Goal: Task Accomplishment & Management: Manage account settings

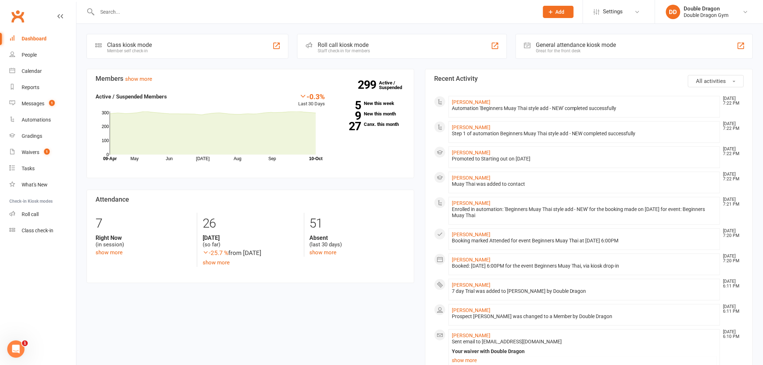
click at [101, 12] on input "text" at bounding box center [314, 12] width 438 height 10
click at [154, 13] on input "text" at bounding box center [314, 12] width 438 height 10
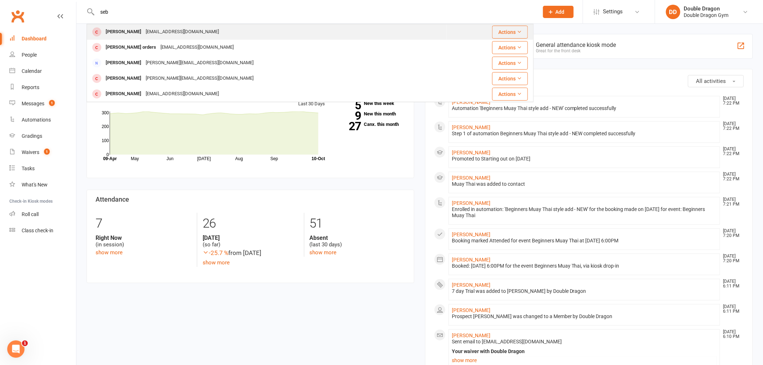
type input "seb"
click at [168, 33] on div "Sebastian.youssef112@gmail.com" at bounding box center [181, 32] width 77 height 10
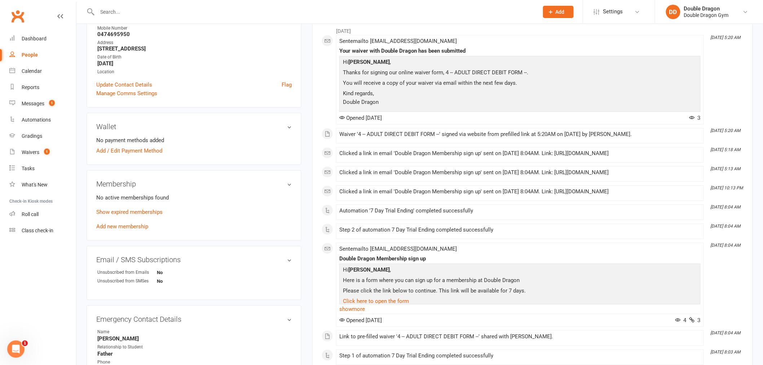
scroll to position [160, 0]
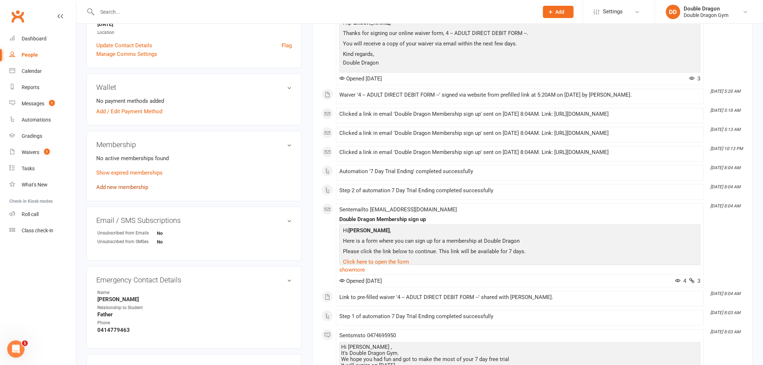
click at [135, 188] on link "Add new membership" at bounding box center [122, 187] width 52 height 6
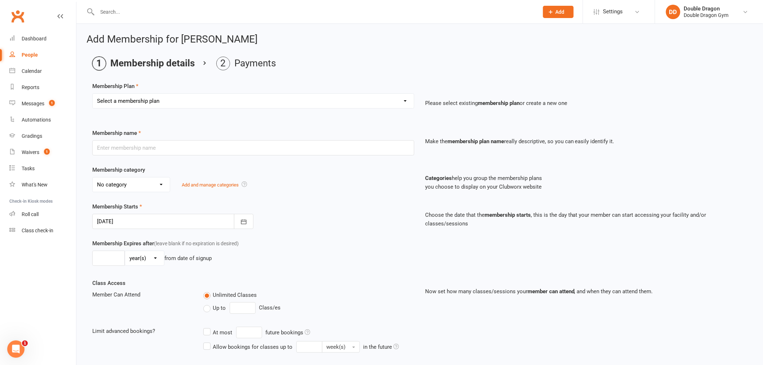
drag, startPoint x: 239, startPoint y: 99, endPoint x: 235, endPoint y: 102, distance: 4.7
click at [237, 100] on select "Select a membership plan Create new Membership Plan Platinum Membership - Unlim…" at bounding box center [253, 101] width 321 height 14
select select "4"
click at [93, 94] on select "Select a membership plan Create new Membership Plan Platinum Membership - Unlim…" at bounding box center [253, 101] width 321 height 14
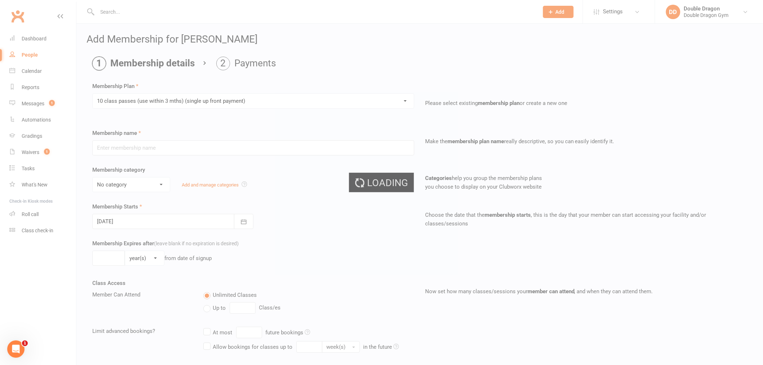
type input "10 class passes (use within 3 mths) (single up front payment)"
select select "0"
type input "5"
select select "2"
type input "10"
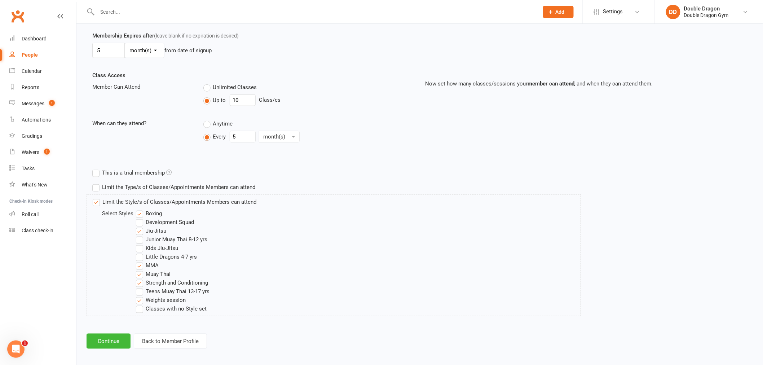
scroll to position [212, 0]
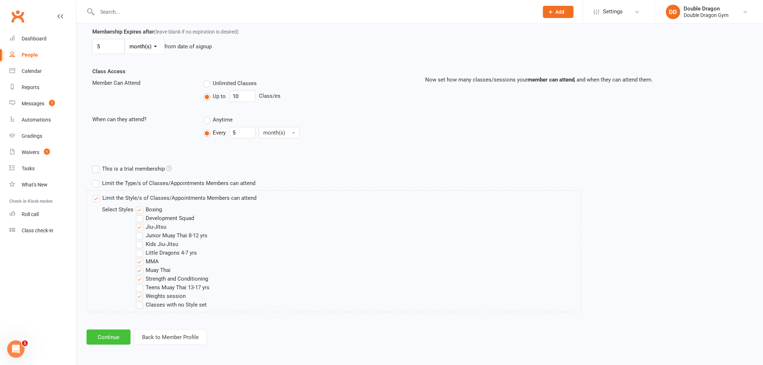
click at [120, 336] on button "Continue" at bounding box center [108, 336] width 44 height 15
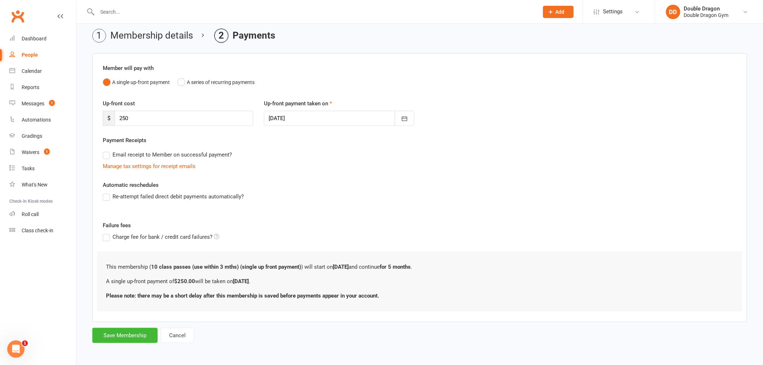
scroll to position [0, 0]
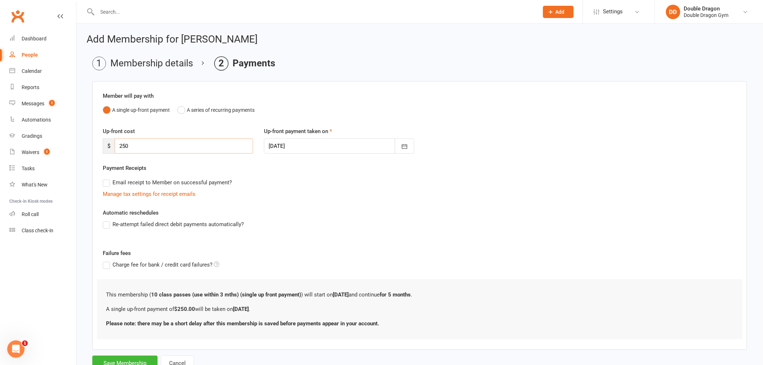
click at [146, 146] on input "250" at bounding box center [184, 145] width 138 height 15
type input "2"
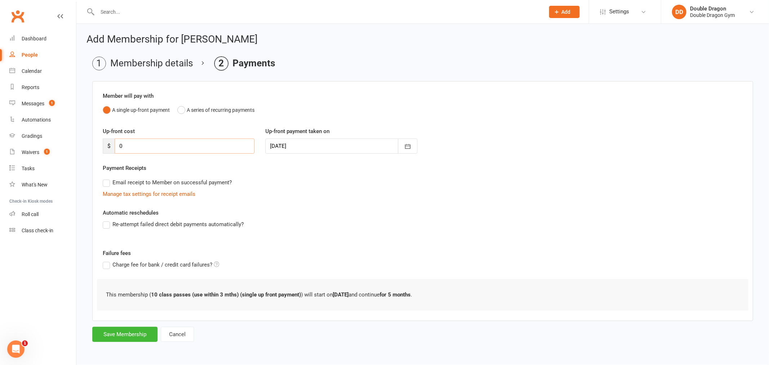
type input "0"
drag, startPoint x: 274, startPoint y: 228, endPoint x: 269, endPoint y: 229, distance: 5.2
click at [272, 228] on div "Re-attempt failed direct debit payments automatically?" at bounding box center [423, 224] width 640 height 9
click at [143, 338] on button "Save Membership" at bounding box center [124, 334] width 65 height 15
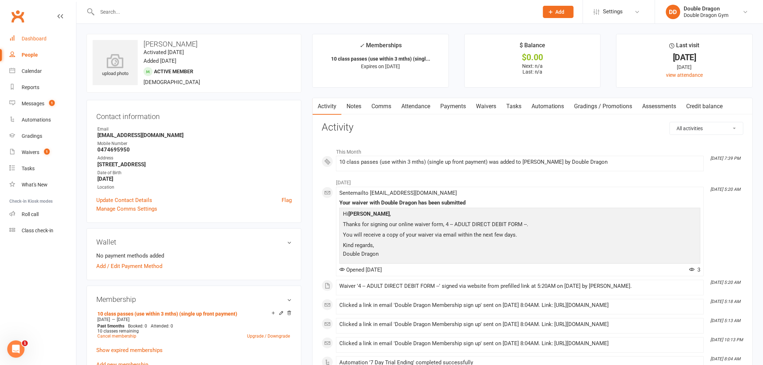
click at [42, 39] on div "Dashboard" at bounding box center [34, 39] width 25 height 6
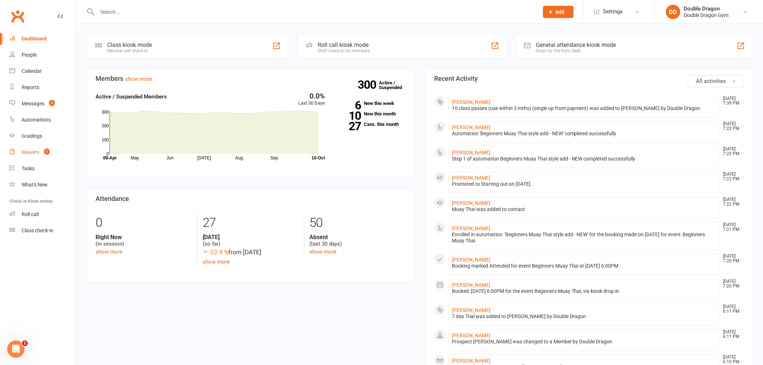
click at [41, 152] on count-badge "1" at bounding box center [44, 152] width 9 height 6
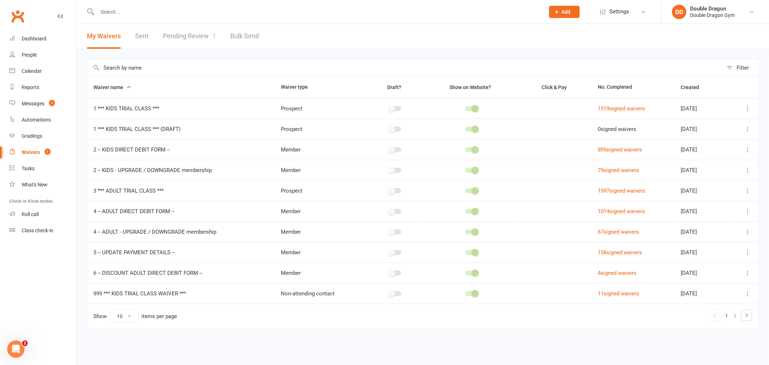
click at [202, 35] on link "Pending Review 1" at bounding box center [189, 36] width 53 height 25
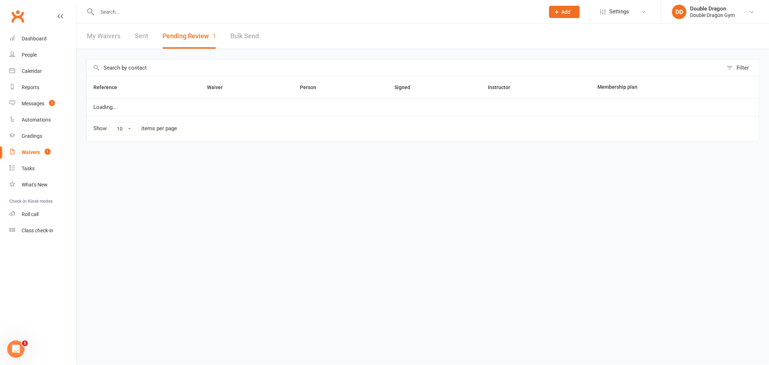
select select "100"
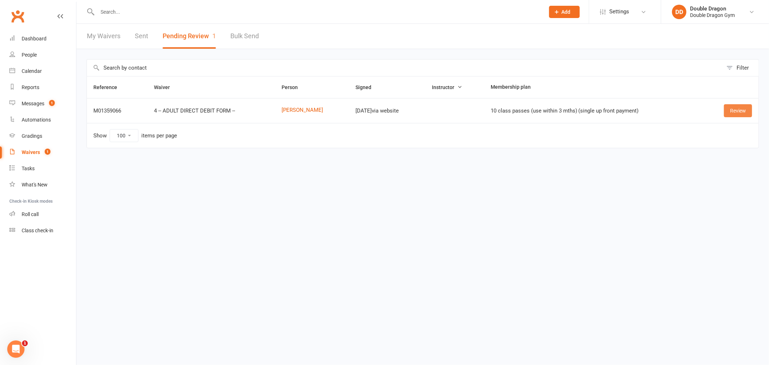
click at [735, 108] on link "Review" at bounding box center [738, 110] width 28 height 13
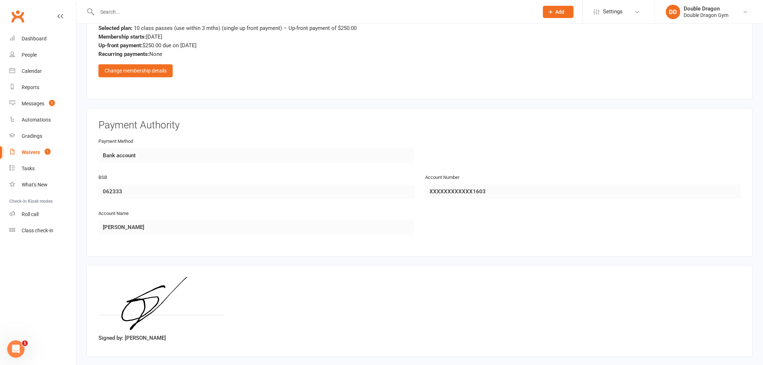
scroll to position [731, 0]
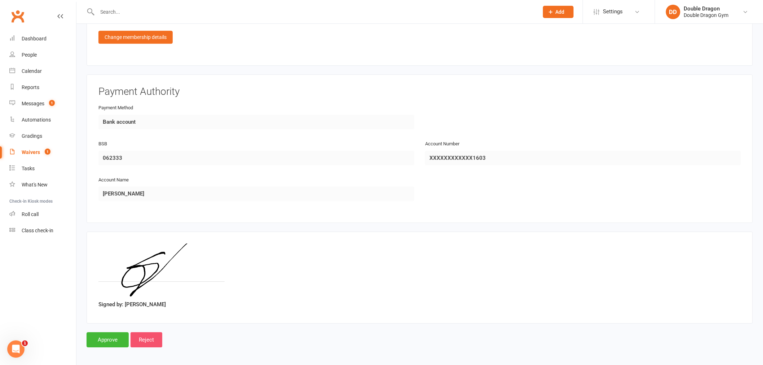
click at [154, 335] on input "Reject" at bounding box center [146, 339] width 32 height 15
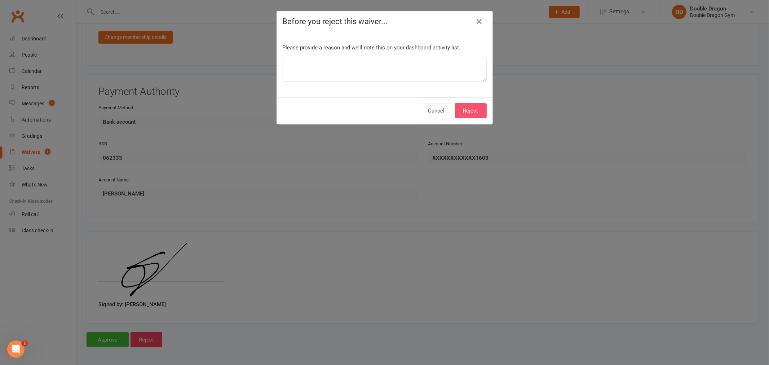
click at [467, 111] on button "Reject" at bounding box center [471, 110] width 32 height 15
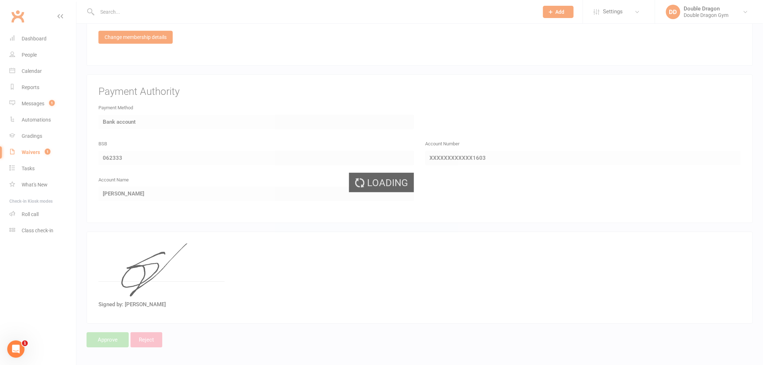
select select "100"
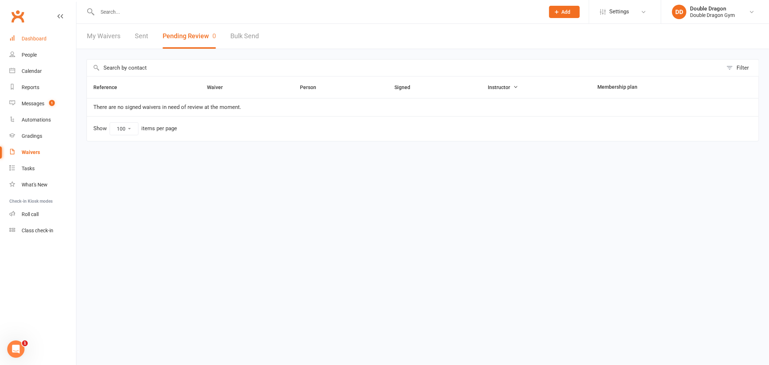
click at [43, 34] on link "Dashboard" at bounding box center [42, 39] width 67 height 16
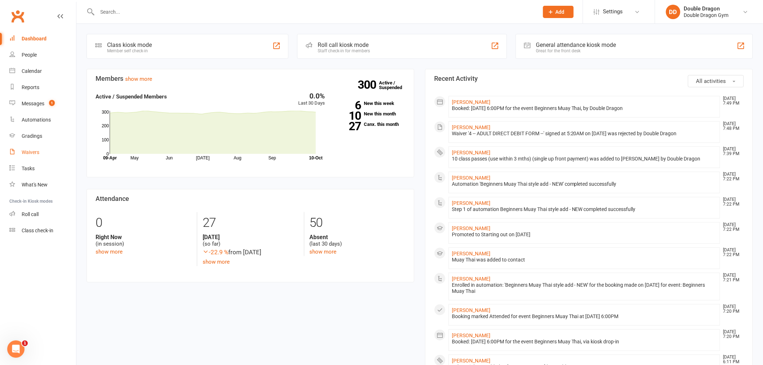
click at [36, 146] on link "Waivers" at bounding box center [42, 152] width 67 height 16
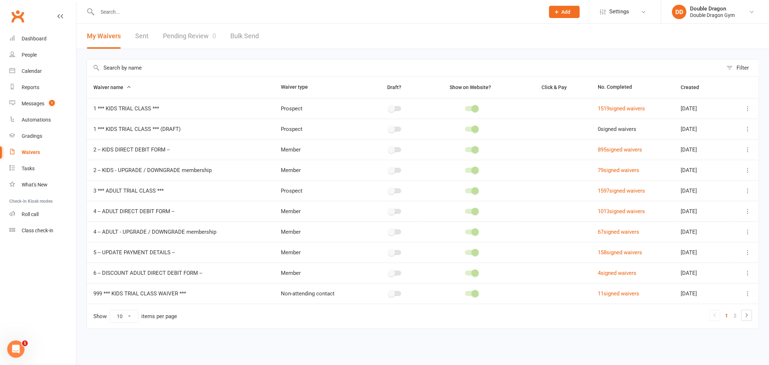
click at [185, 36] on link "Pending Review 0" at bounding box center [189, 36] width 53 height 25
select select "100"
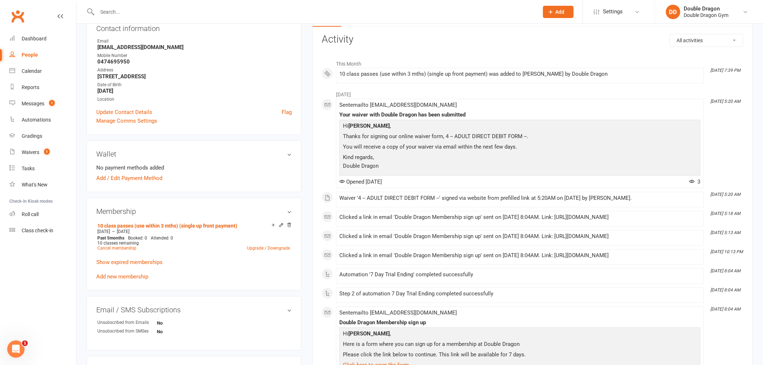
scroll to position [200, 0]
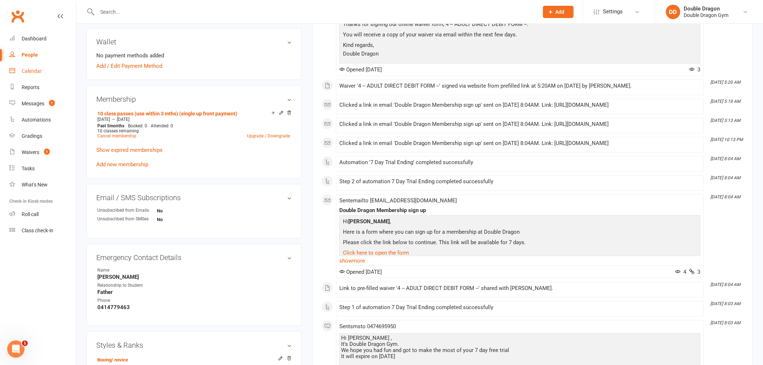
click at [35, 73] on div "Calendar" at bounding box center [32, 71] width 20 height 6
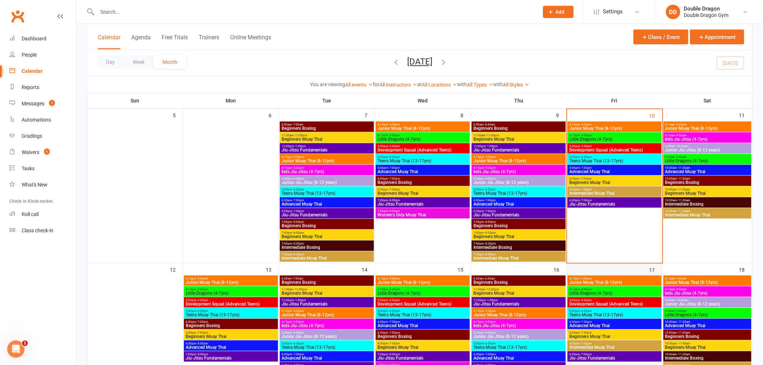
scroll to position [160, 0]
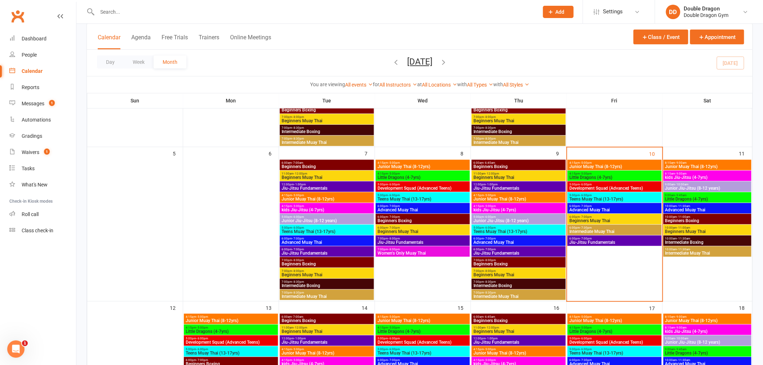
click at [324, 165] on span "Beginners Boxing" at bounding box center [326, 166] width 91 height 4
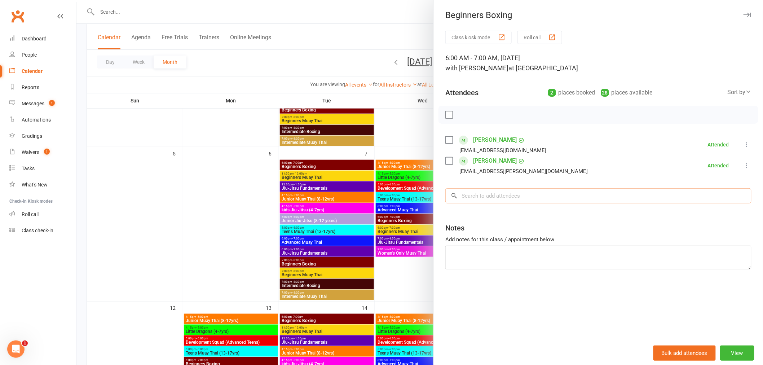
click at [519, 198] on input "search" at bounding box center [598, 195] width 306 height 15
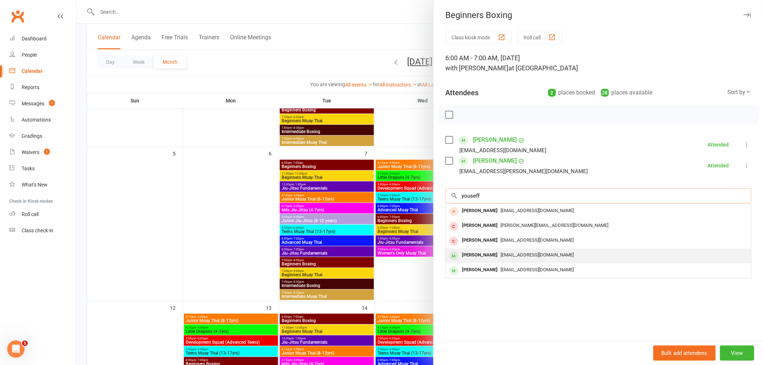
type input "youseff"
click at [511, 256] on span "[EMAIL_ADDRESS][DOMAIN_NAME]" at bounding box center [536, 254] width 73 height 5
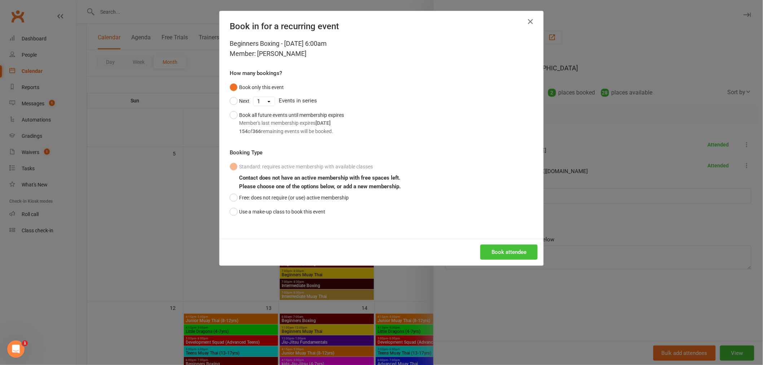
click at [507, 253] on button "Book attendee" at bounding box center [508, 251] width 57 height 15
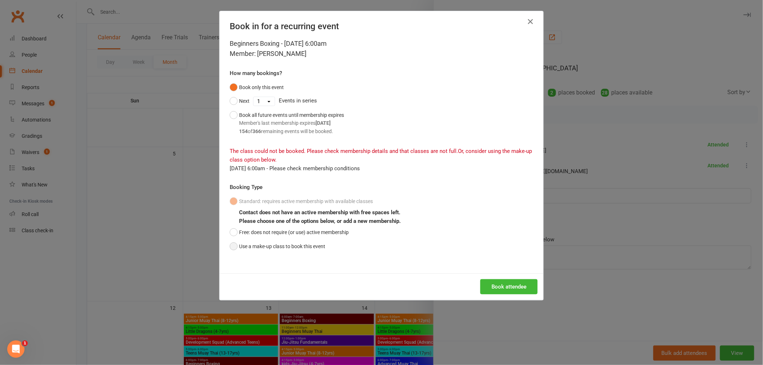
click at [232, 247] on button "Use a make-up class to book this event" at bounding box center [278, 246] width 96 height 14
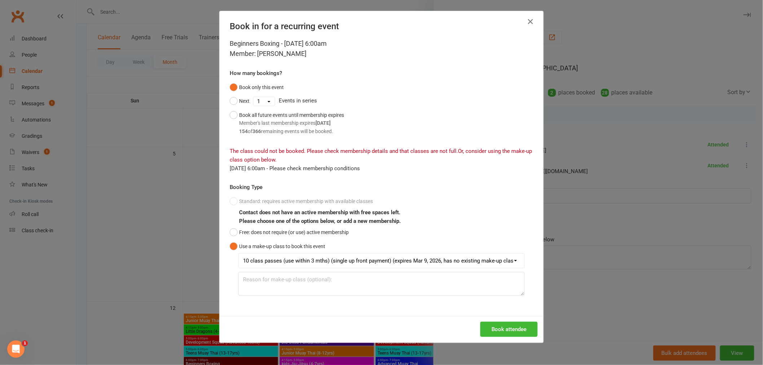
click at [233, 203] on div "Standard: requires active membership with available classes Contact does not ha…" at bounding box center [381, 244] width 303 height 101
click at [236, 206] on div "Standard: requires active membership with available classes Contact does not ha…" at bounding box center [381, 244] width 303 height 101
click at [528, 23] on icon "button" at bounding box center [530, 21] width 9 height 9
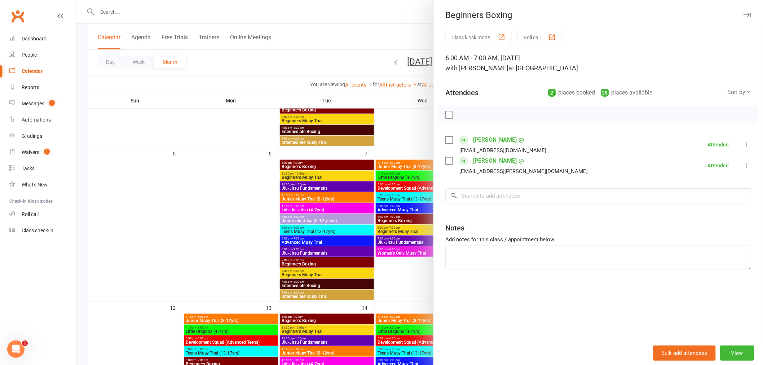
click at [427, 276] on div at bounding box center [419, 182] width 686 height 365
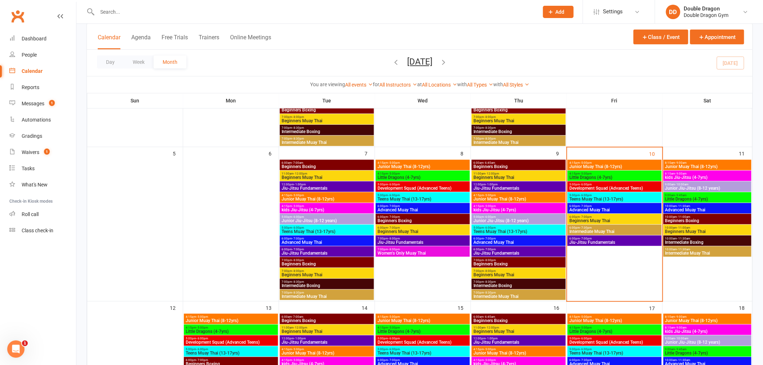
click at [608, 219] on span "Beginners Muay Thai" at bounding box center [614, 220] width 91 height 4
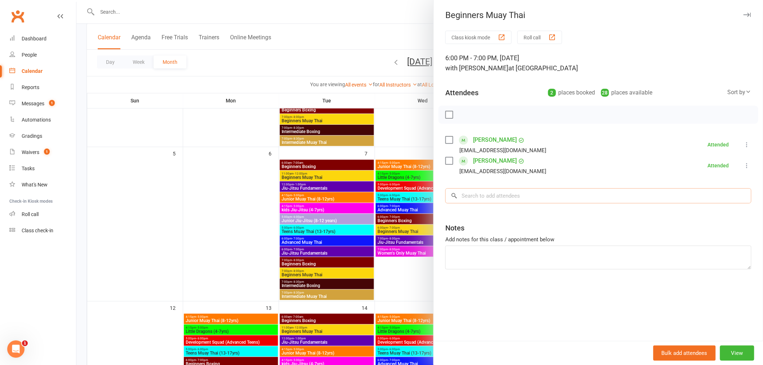
click at [493, 199] on input "search" at bounding box center [598, 195] width 306 height 15
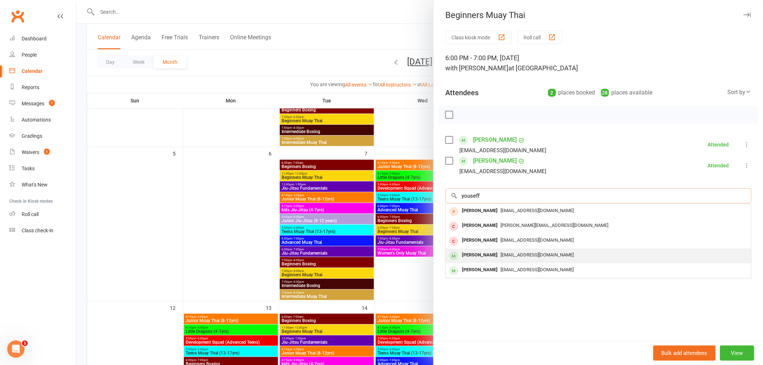
type input "youseff"
click at [485, 257] on div "[PERSON_NAME]" at bounding box center [479, 255] width 41 height 10
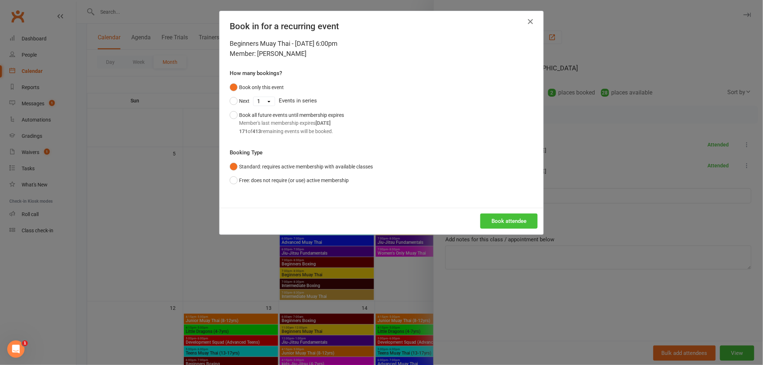
click at [509, 224] on button "Book attendee" at bounding box center [508, 220] width 57 height 15
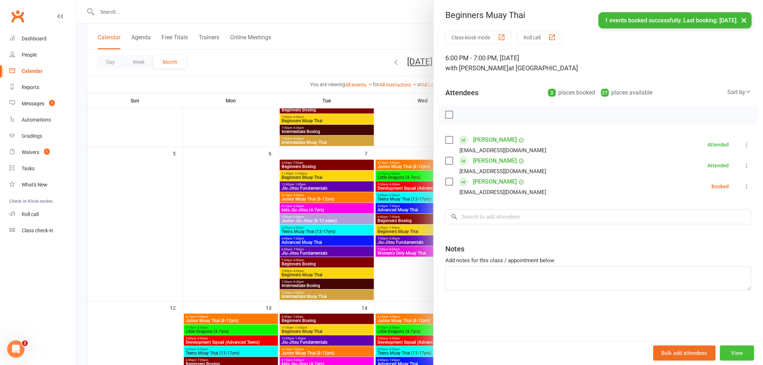
click at [733, 354] on button "View" at bounding box center [737, 352] width 34 height 15
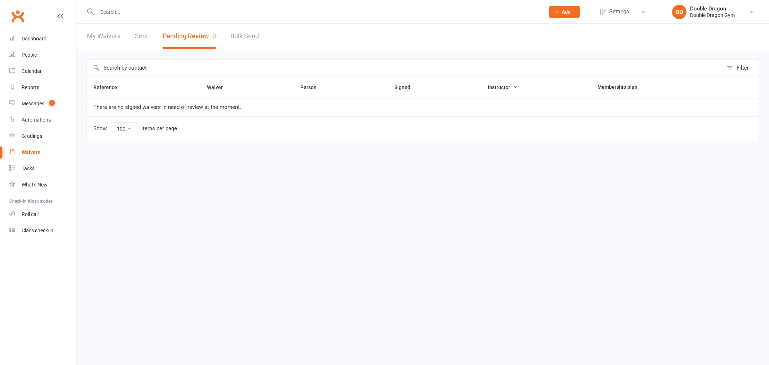
select select "100"
